Goal: Find specific page/section: Find specific page/section

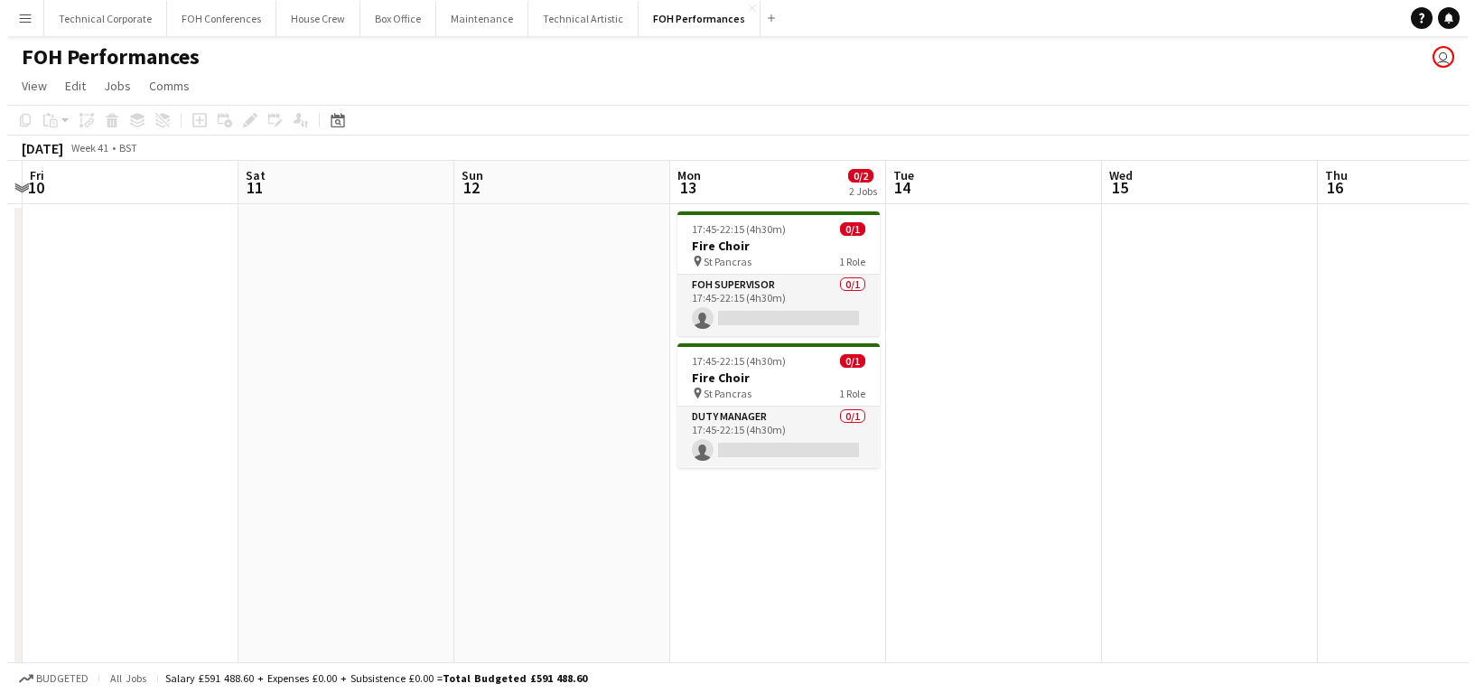
scroll to position [0, 636]
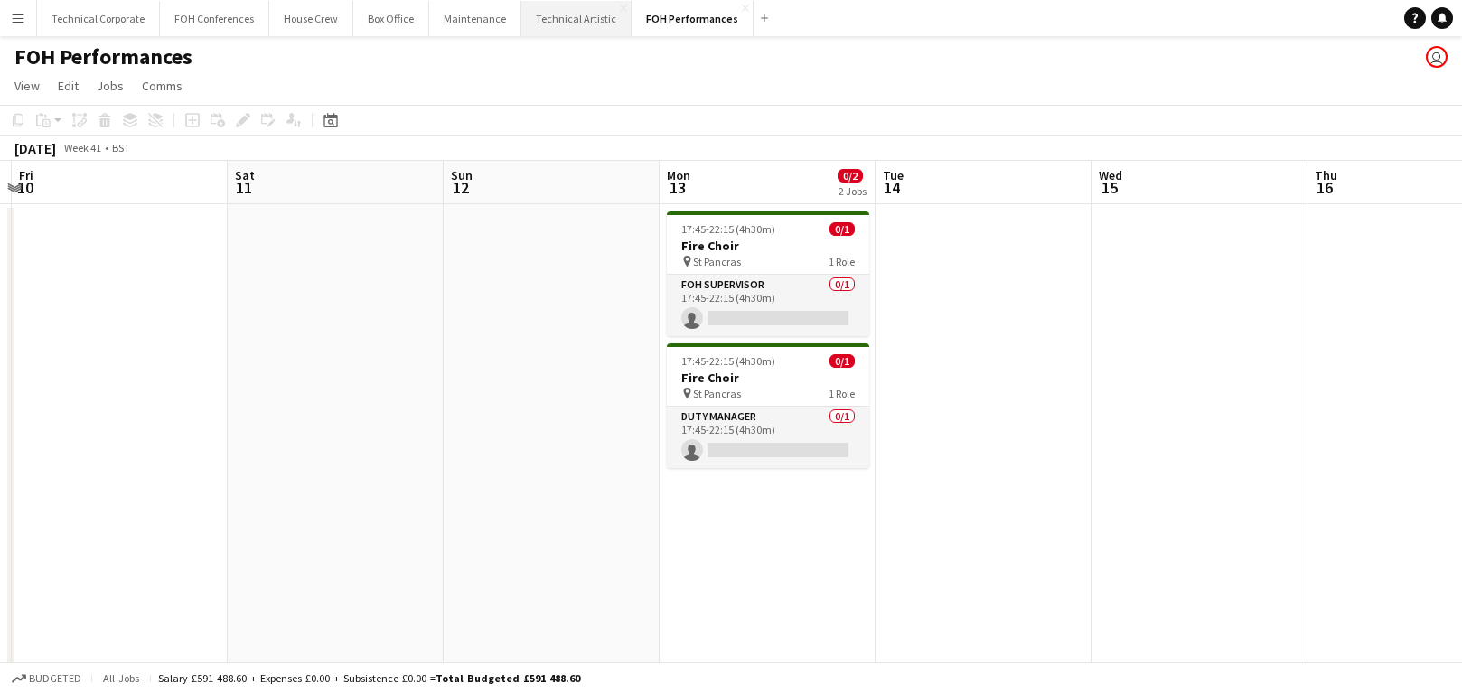
click at [572, 23] on button "Technical Artistic Close" at bounding box center [576, 18] width 110 height 35
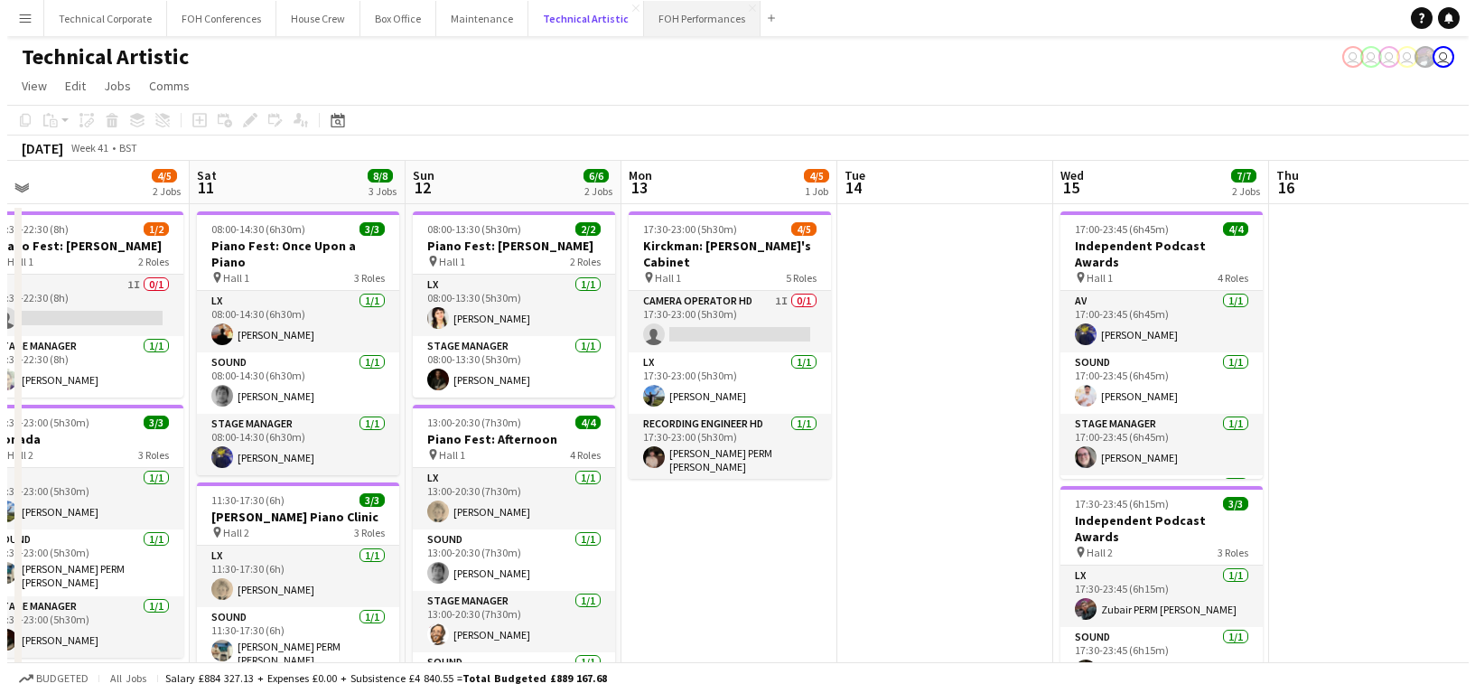
scroll to position [0, 681]
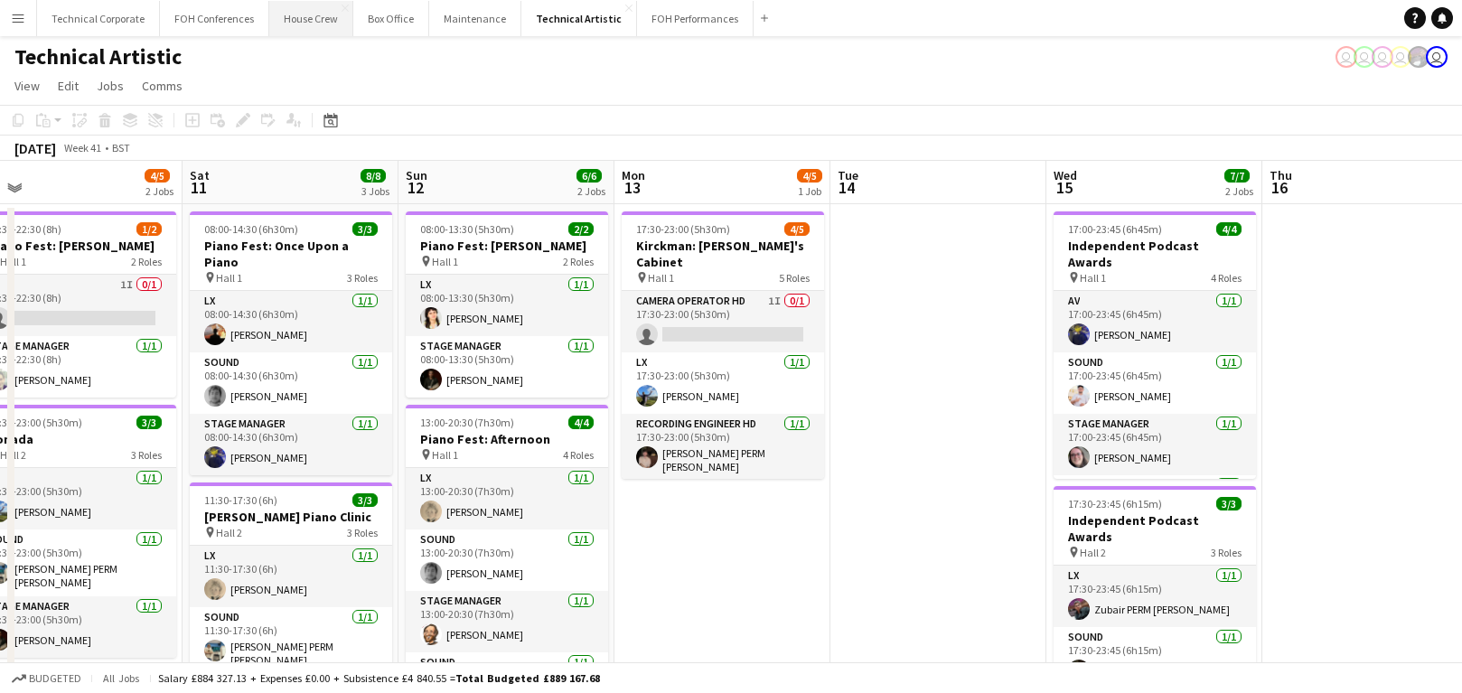
click at [307, 23] on button "House Crew Close" at bounding box center [311, 18] width 84 height 35
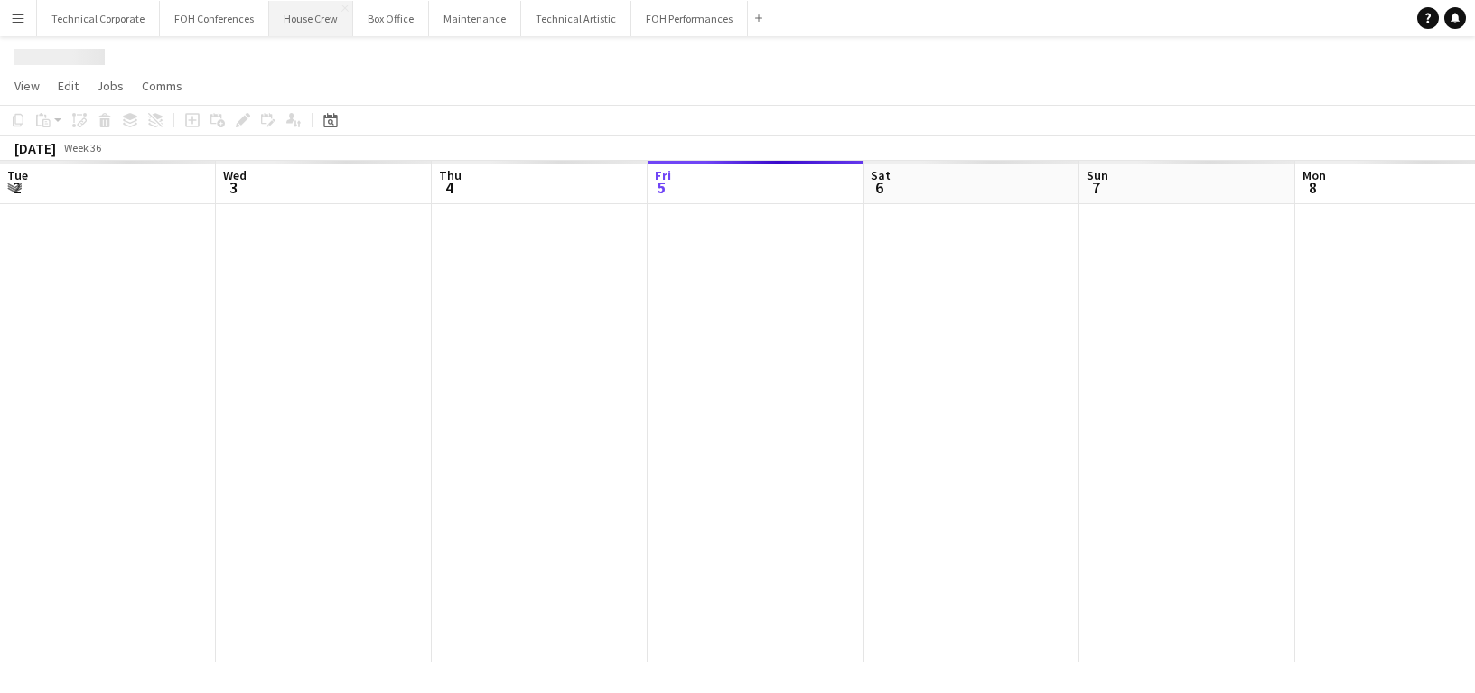
scroll to position [0, 432]
